Goal: Task Accomplishment & Management: Manage account settings

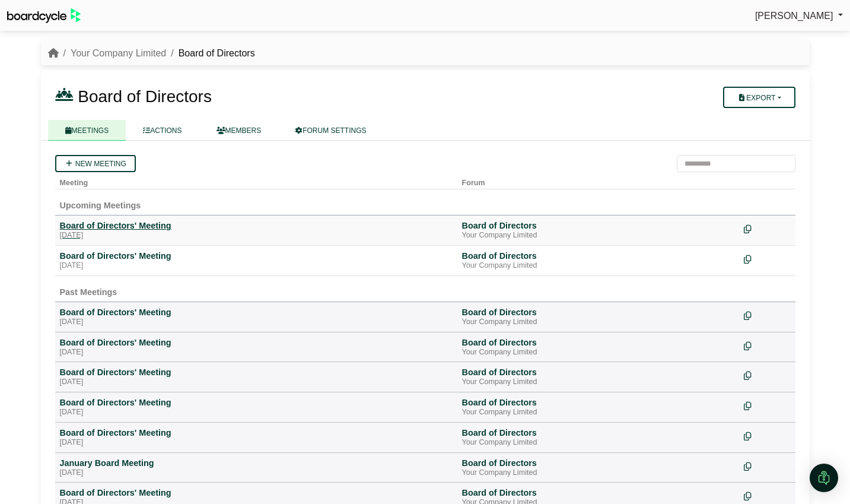
click at [141, 234] on div "[DATE]" at bounding box center [256, 235] width 393 height 9
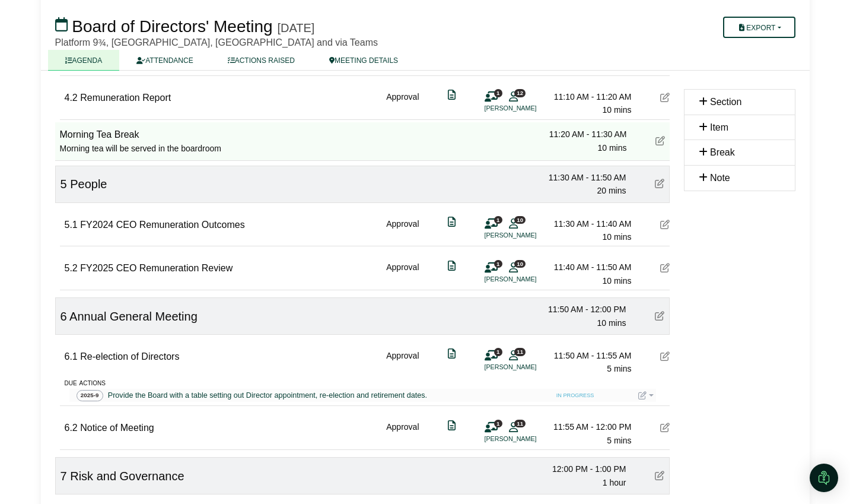
scroll to position [1050, 0]
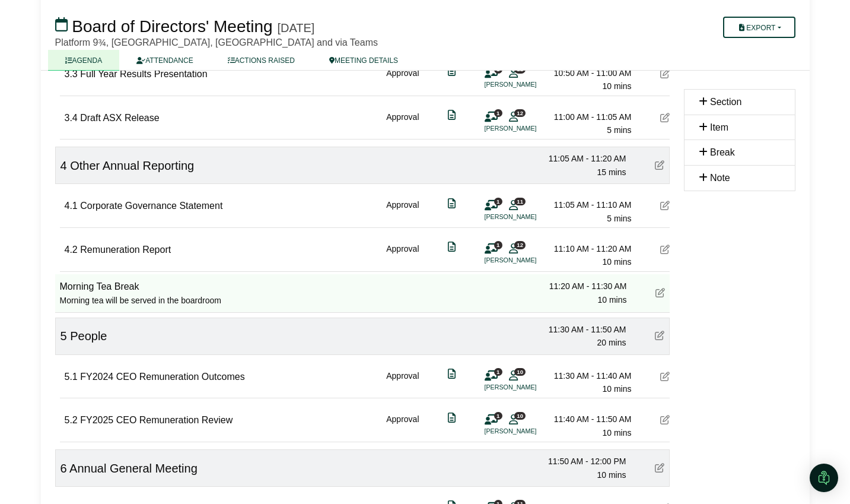
drag, startPoint x: 264, startPoint y: 195, endPoint x: 4, endPoint y: 188, distance: 260.6
